Goal: Check status: Check status

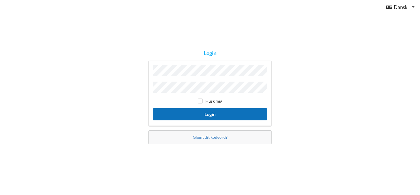
click at [216, 113] on button "Login" at bounding box center [210, 114] width 114 height 12
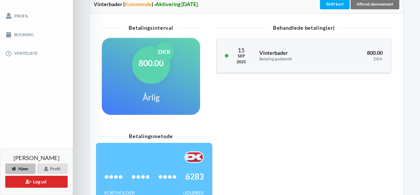
scroll to position [123, 0]
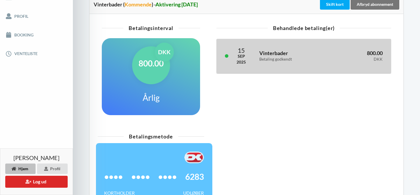
click at [343, 66] on div "[DATE] Vinterbader Betaling godkendt 800.00 DKK" at bounding box center [303, 56] width 174 height 34
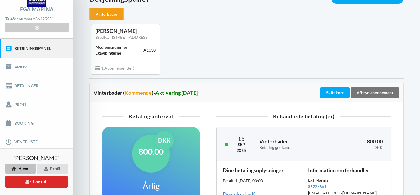
scroll to position [36, 0]
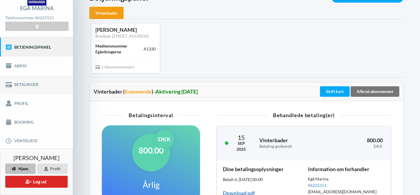
click at [17, 86] on link "Betalinger" at bounding box center [36, 84] width 73 height 19
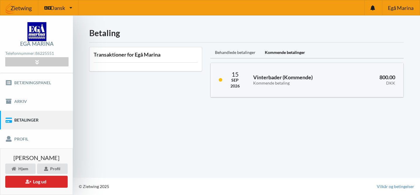
click at [224, 53] on div "Behandlede betalinger" at bounding box center [235, 53] width 50 height 12
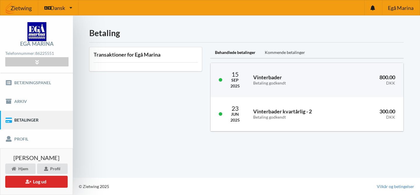
click at [287, 52] on div "Kommende betalinger" at bounding box center [285, 53] width 50 height 12
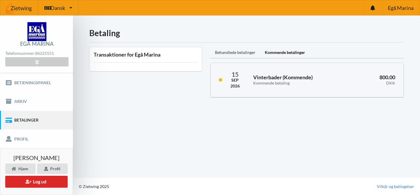
click at [250, 54] on div "Behandlede betalinger" at bounding box center [235, 53] width 50 height 12
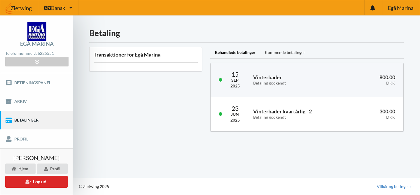
click at [268, 53] on div "Kommende betalinger" at bounding box center [285, 53] width 50 height 12
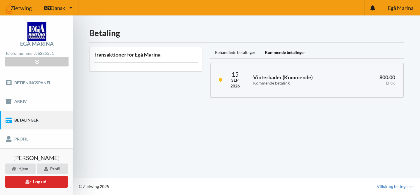
click at [240, 56] on div "Behandlede betalinger" at bounding box center [235, 53] width 50 height 12
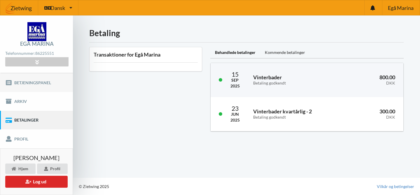
click at [47, 79] on link "Betjeningspanel" at bounding box center [36, 82] width 73 height 19
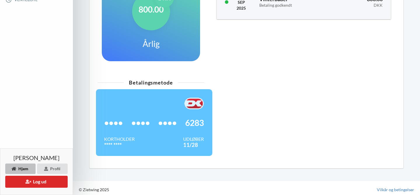
scroll to position [179, 0]
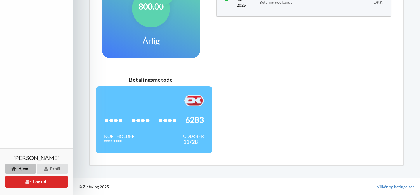
click at [232, 137] on div "Betalingsmetode •••• •••• •••• 6283 Kortholder **** **** Udløber 11/28" at bounding box center [246, 117] width 305 height 87
